Goal: Check status: Check status

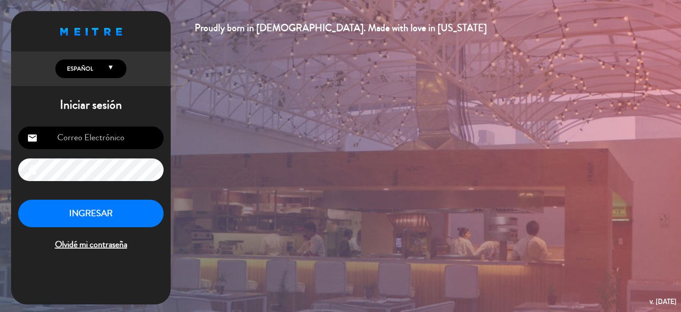
type input "[EMAIL_ADDRESS][DOMAIN_NAME]"
click at [124, 226] on button "INGRESAR" at bounding box center [90, 213] width 145 height 28
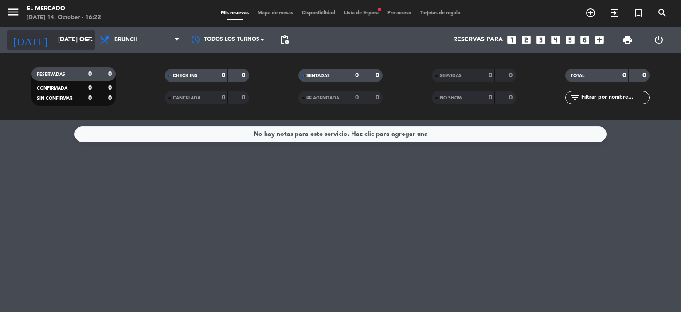
click at [74, 41] on input "[DATE] oct." at bounding box center [96, 40] width 84 height 16
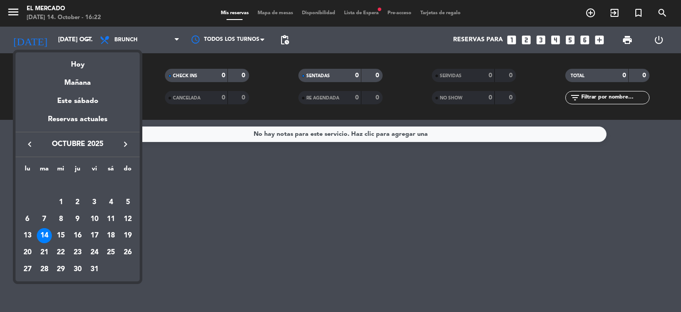
click at [125, 150] on div "keyboard_arrow_left octubre 2025 keyboard_arrow_right" at bounding box center [78, 144] width 124 height 25
click at [125, 147] on icon "keyboard_arrow_right" at bounding box center [125, 144] width 11 height 11
click at [110, 250] on div "29" at bounding box center [110, 252] width 15 height 15
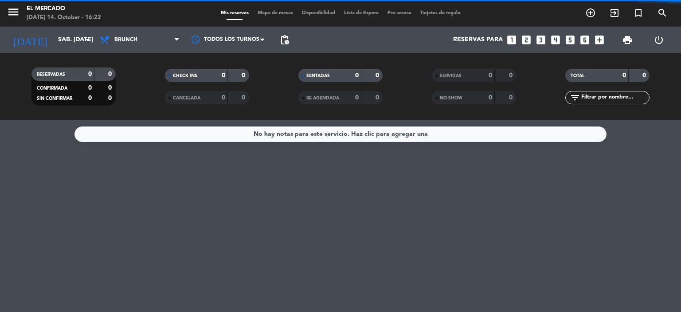
click at [121, 37] on span "Brunch" at bounding box center [125, 40] width 23 height 6
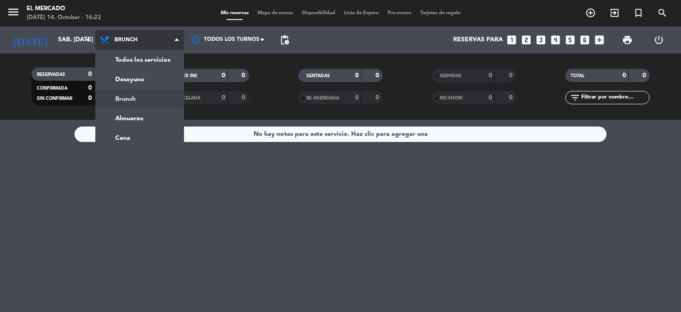
click at [135, 113] on div "menu El [PERSON_NAME] [DATE] 14. October - 16:22 Mis reservas Mapa de mesas Dis…" at bounding box center [340, 60] width 681 height 120
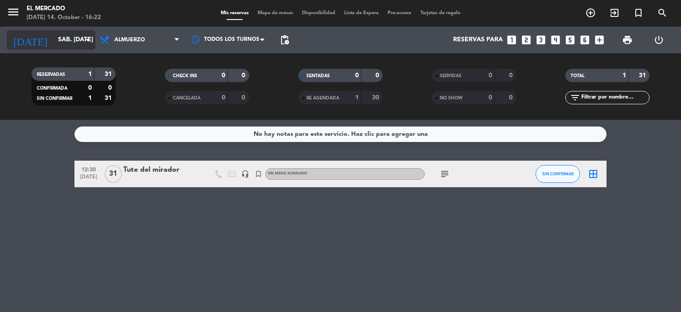
click at [91, 43] on icon "arrow_drop_down" at bounding box center [87, 40] width 11 height 11
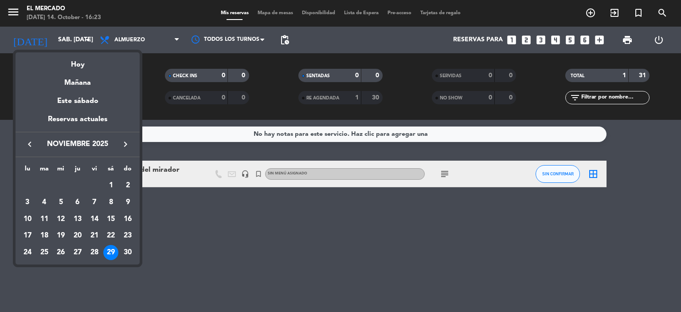
click at [162, 164] on div at bounding box center [340, 156] width 681 height 312
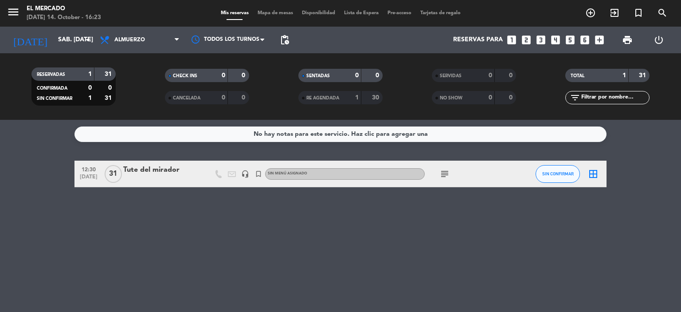
click at [165, 170] on div "Tute del mirador" at bounding box center [160, 170] width 75 height 12
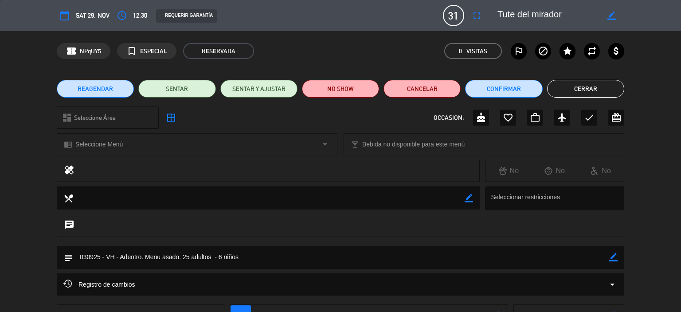
click at [583, 86] on button "Cerrar" at bounding box center [585, 89] width 77 height 18
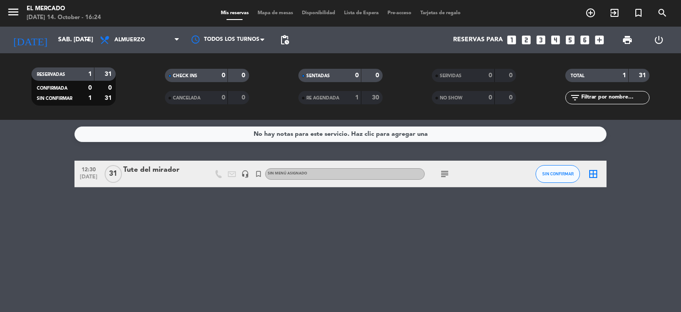
click at [135, 176] on div at bounding box center [160, 179] width 75 height 7
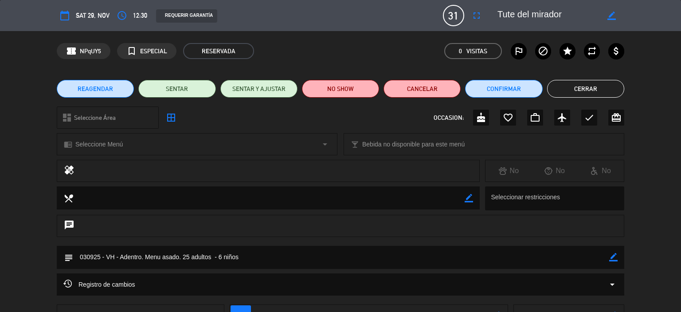
click at [601, 90] on button "Cerrar" at bounding box center [585, 89] width 77 height 18
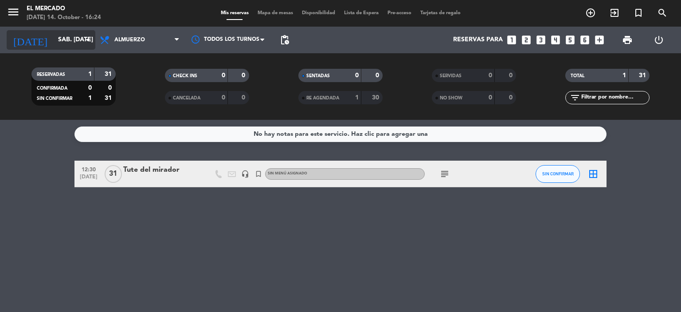
click at [56, 45] on input "sáb. [DATE]" at bounding box center [96, 40] width 84 height 16
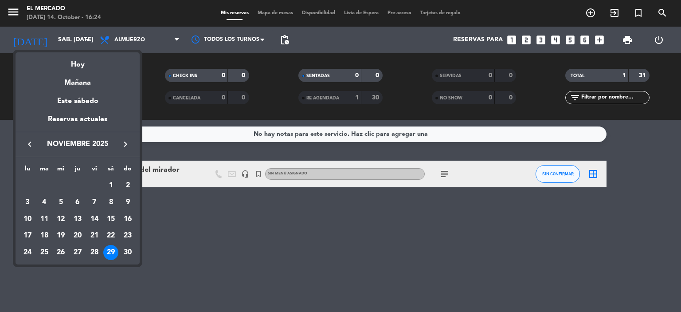
click at [20, 11] on div at bounding box center [340, 156] width 681 height 312
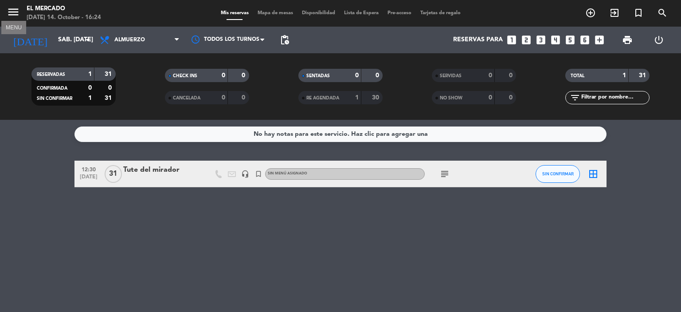
click at [16, 13] on icon "menu" at bounding box center [13, 11] width 13 height 13
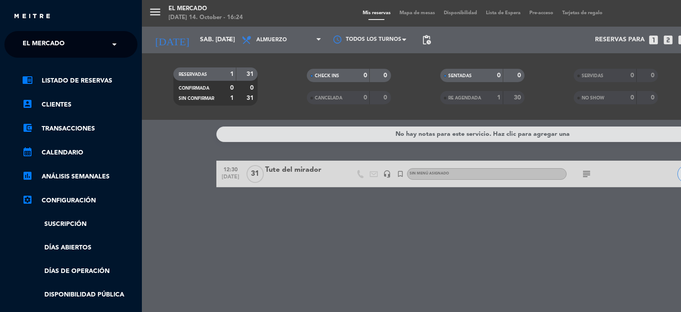
click at [176, 12] on div "menu El [PERSON_NAME] [DATE] 14. October - 16:24 Mis reservas Mapa de mesas Dis…" at bounding box center [482, 156] width 681 height 312
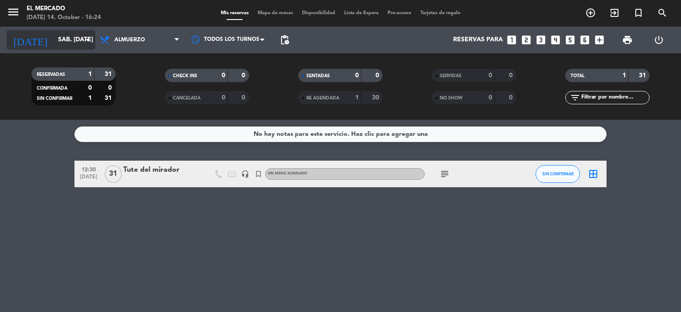
click at [70, 31] on div "[DATE] sáb. [DATE] arrow_drop_down" at bounding box center [51, 40] width 89 height 20
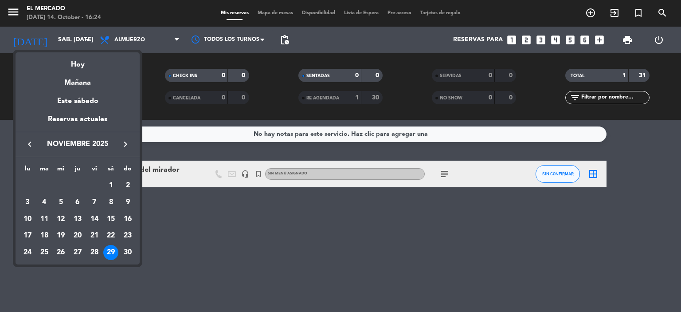
click at [127, 142] on icon "keyboard_arrow_right" at bounding box center [125, 144] width 11 height 11
click at [112, 215] on div "13" at bounding box center [110, 218] width 15 height 15
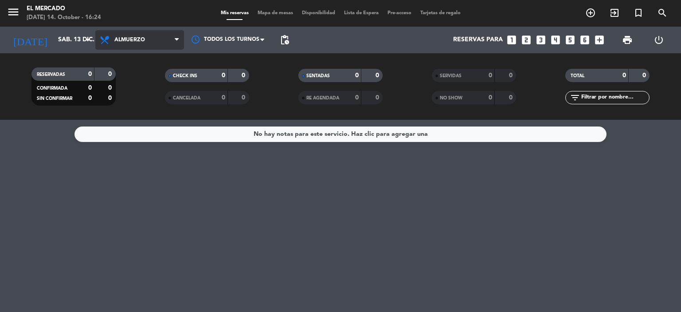
click at [124, 33] on span "Almuerzo" at bounding box center [139, 40] width 89 height 20
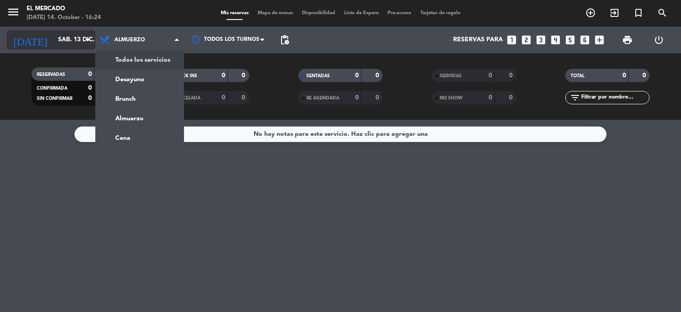
click at [70, 31] on div "[DATE] sáb. 13 dic. arrow_drop_down" at bounding box center [51, 40] width 89 height 20
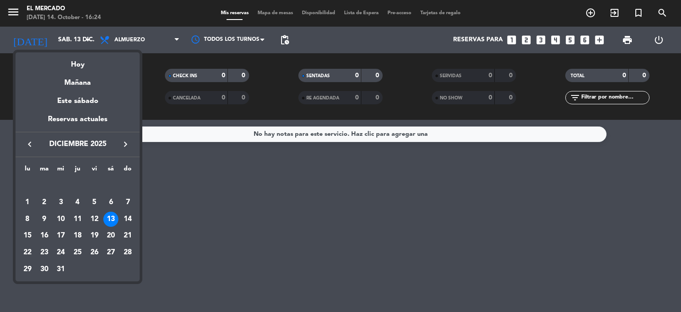
click at [29, 145] on icon "keyboard_arrow_left" at bounding box center [29, 144] width 11 height 11
click at [110, 252] on div "29" at bounding box center [110, 252] width 15 height 15
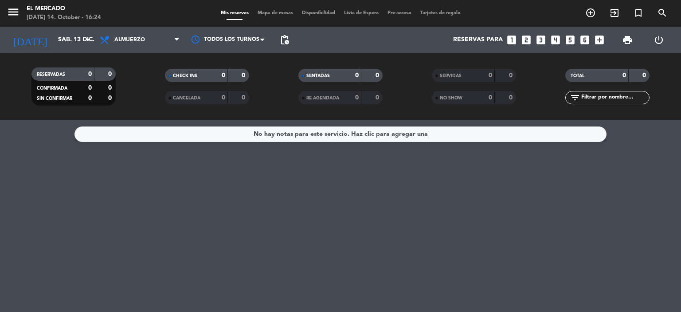
type input "sáb. [DATE]"
